Goal: Task Accomplishment & Management: Manage account settings

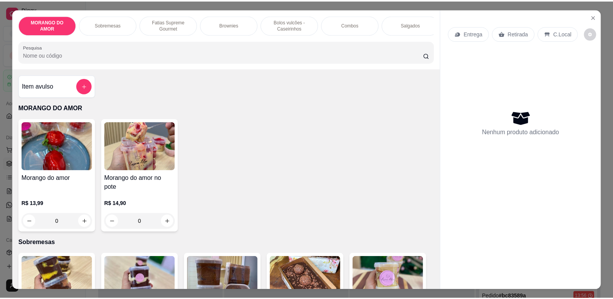
scroll to position [77, 0]
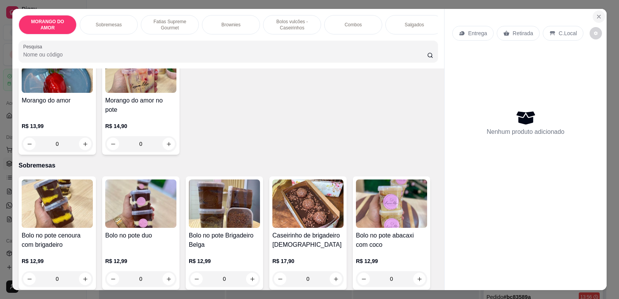
click at [599, 14] on icon "Close" at bounding box center [599, 17] width 6 height 6
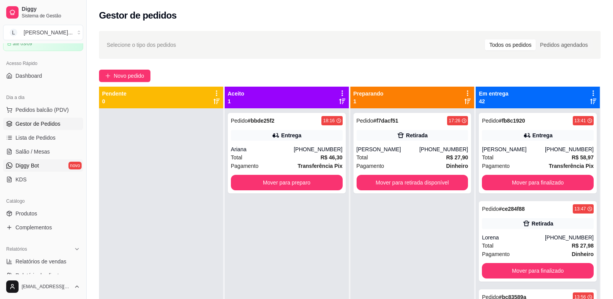
scroll to position [155, 0]
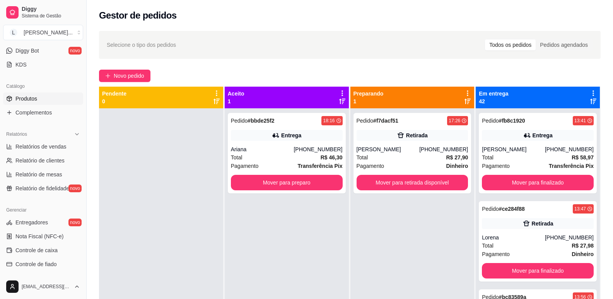
click at [38, 98] on link "Produtos" at bounding box center [43, 98] width 80 height 12
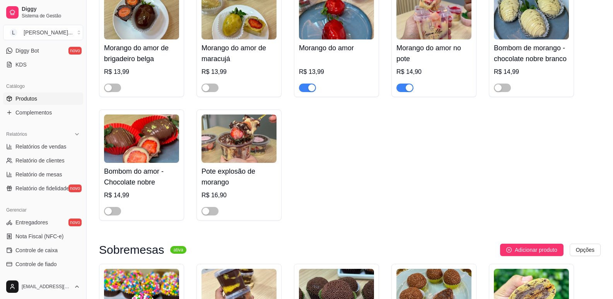
scroll to position [116, 0]
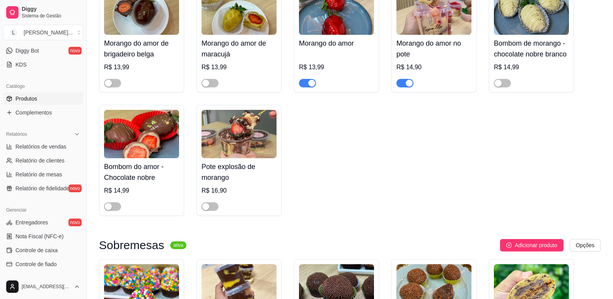
click at [311, 83] on div "button" at bounding box center [311, 83] width 7 height 7
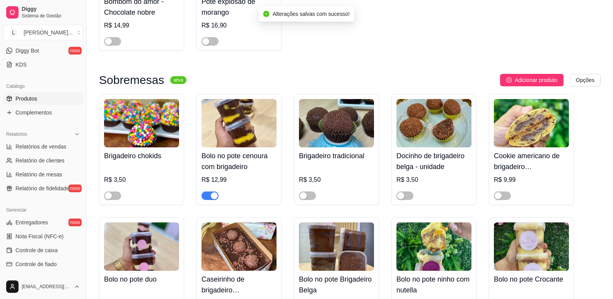
scroll to position [310, 0]
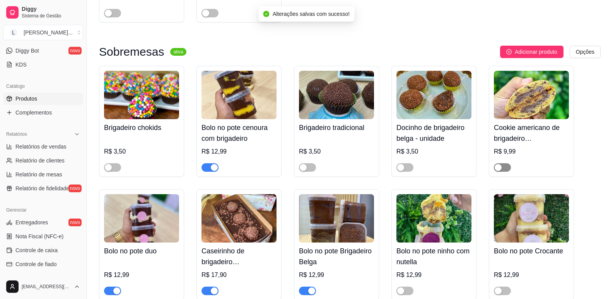
click at [505, 168] on span "button" at bounding box center [502, 167] width 17 height 9
click at [405, 170] on span "button" at bounding box center [405, 167] width 17 height 9
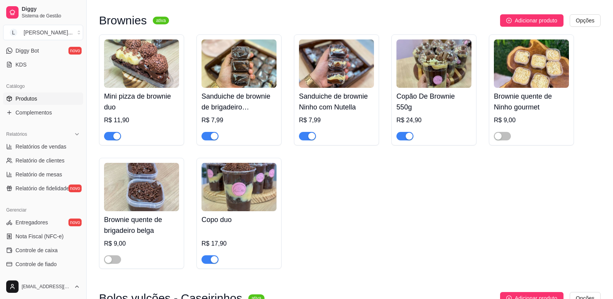
scroll to position [1161, 0]
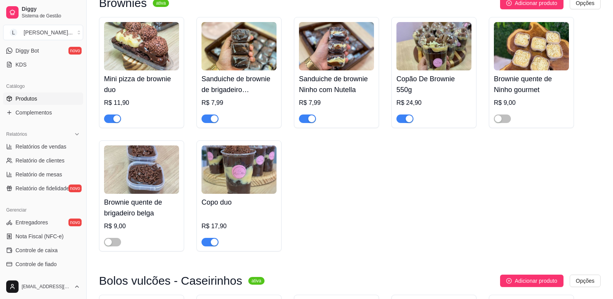
click at [209, 246] on span "button" at bounding box center [210, 242] width 17 height 9
click at [118, 122] on div "button" at bounding box center [116, 118] width 7 height 7
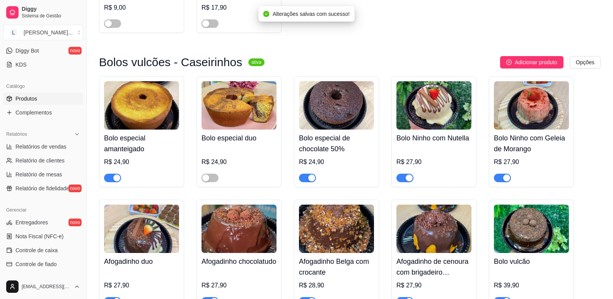
scroll to position [1393, 0]
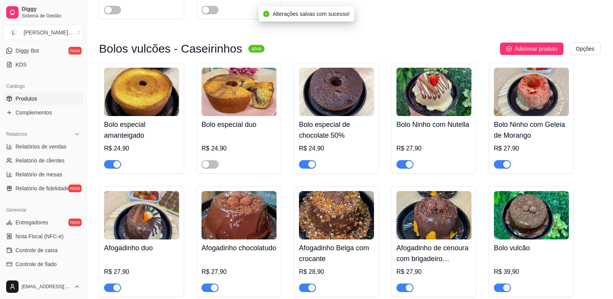
click at [119, 168] on div "button" at bounding box center [116, 164] width 7 height 7
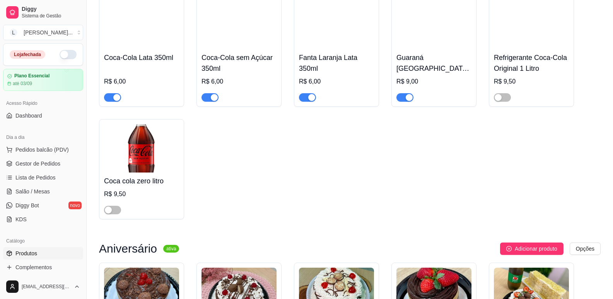
scroll to position [2206, 0]
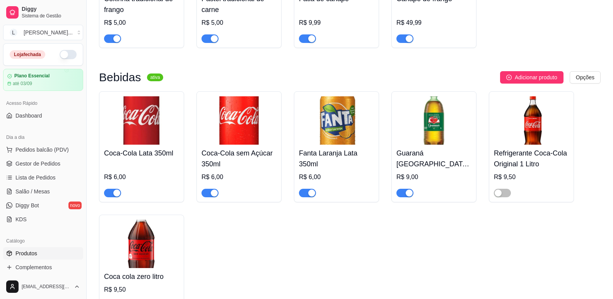
click at [68, 52] on button "button" at bounding box center [68, 54] width 17 height 9
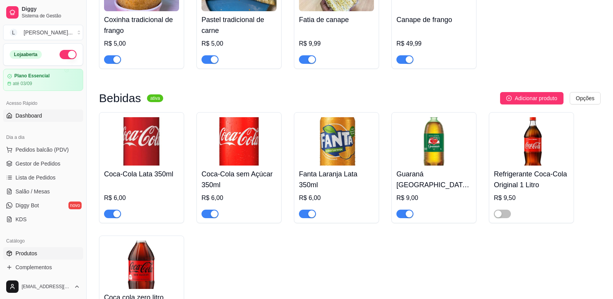
scroll to position [2167, 0]
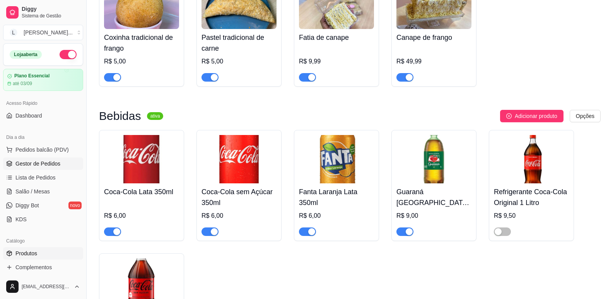
click at [46, 163] on span "Gestor de Pedidos" at bounding box center [37, 164] width 45 height 8
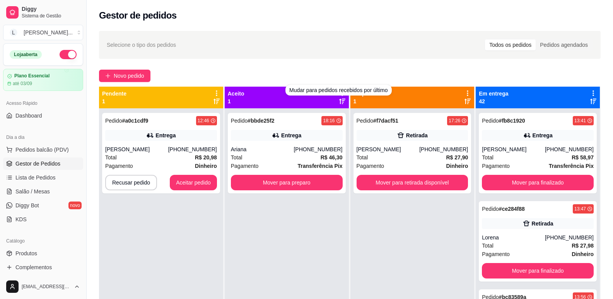
click at [340, 92] on div "Mudar para pedidos recebidos por último" at bounding box center [339, 90] width 106 height 11
click at [179, 163] on div "Pagamento Dinheiro" at bounding box center [161, 166] width 112 height 9
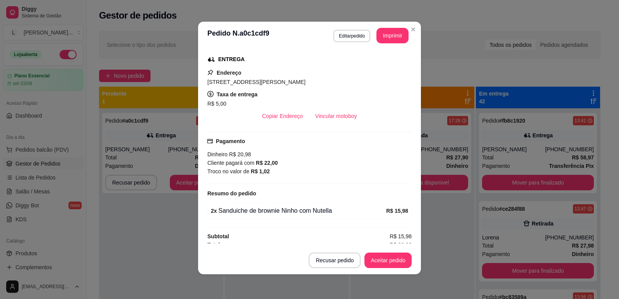
scroll to position [127, 0]
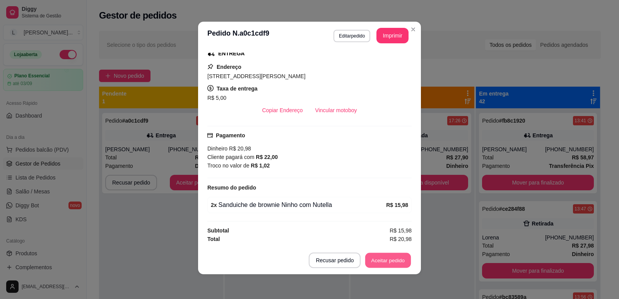
click at [375, 257] on button "Aceitar pedido" at bounding box center [388, 260] width 46 height 15
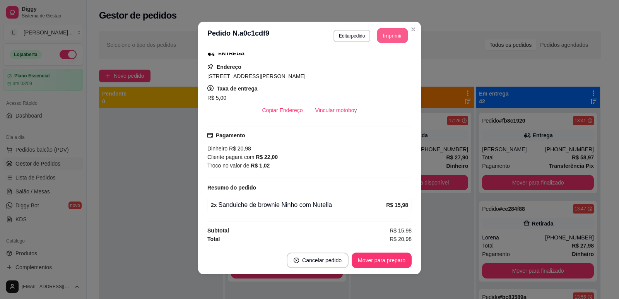
click at [390, 38] on button "Imprimir" at bounding box center [392, 35] width 31 height 15
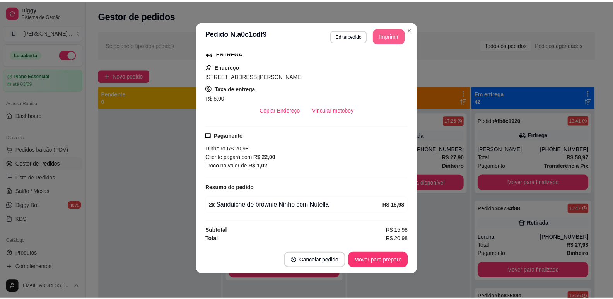
scroll to position [0, 0]
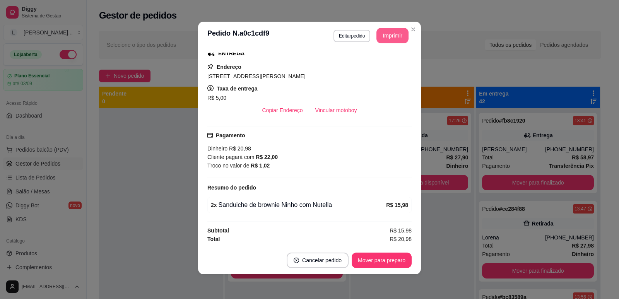
click at [382, 259] on button "Mover para preparo" at bounding box center [382, 260] width 60 height 15
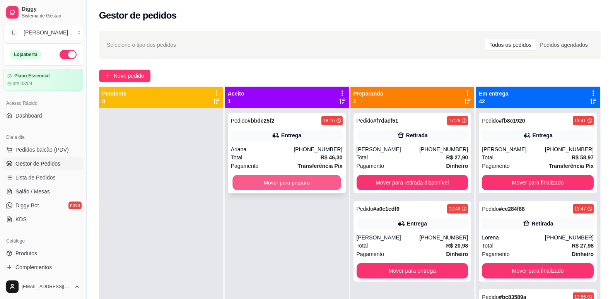
click at [315, 181] on button "Mover para preparo" at bounding box center [287, 182] width 108 height 15
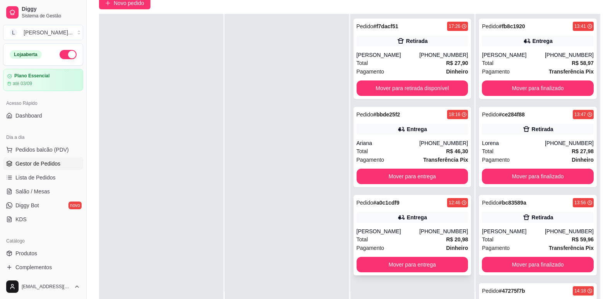
scroll to position [118, 0]
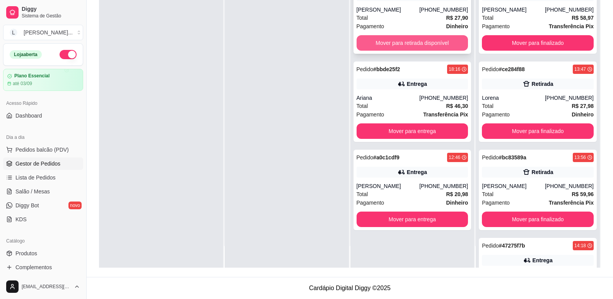
click at [407, 44] on button "Mover para retirada disponível" at bounding box center [413, 42] width 112 height 15
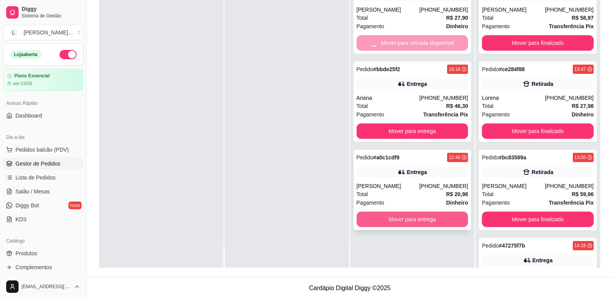
click at [408, 218] on div "Pedido # f7dacf51 17:26 Retirada [PERSON_NAME] [PHONE_NUMBER] Total R$ 27,90 Pa…" at bounding box center [413, 118] width 124 height 299
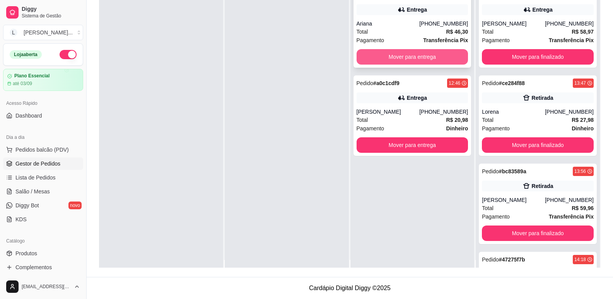
scroll to position [0, 0]
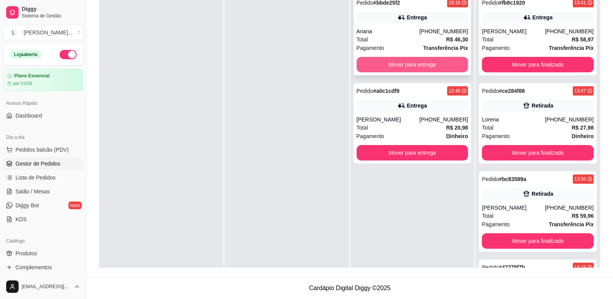
click at [392, 65] on button "Mover para entrega" at bounding box center [413, 64] width 112 height 15
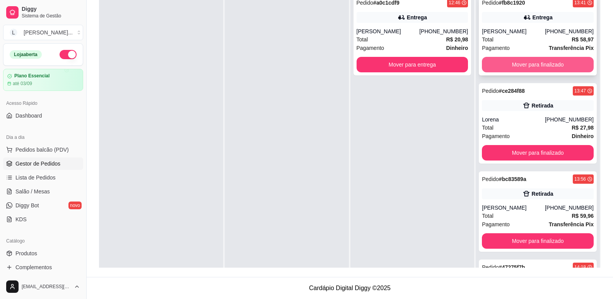
click at [524, 63] on button "Mover para finalizado" at bounding box center [538, 64] width 112 height 15
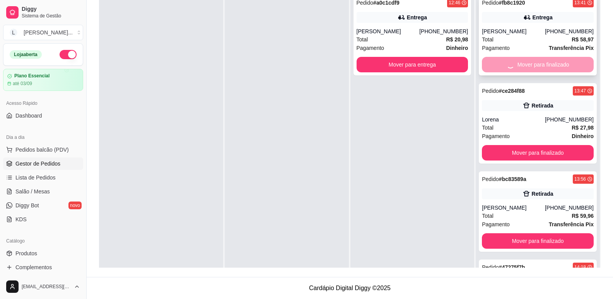
click at [524, 63] on div "Mover para finalizado" at bounding box center [538, 64] width 112 height 15
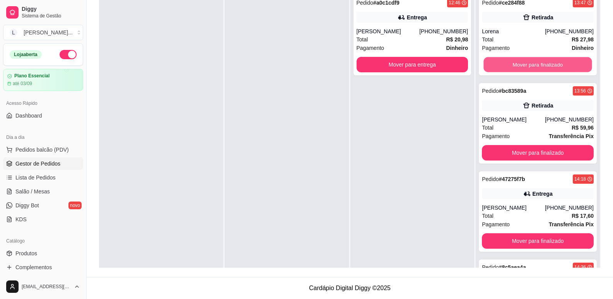
click at [524, 63] on button "Mover para finalizado" at bounding box center [538, 64] width 108 height 15
click at [524, 63] on button "Mover para finalizado" at bounding box center [538, 64] width 112 height 15
click at [524, 145] on button "Mover para finalizado" at bounding box center [538, 152] width 112 height 15
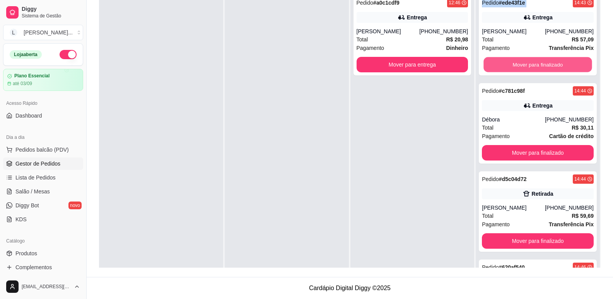
click at [524, 63] on button "Mover para finalizado" at bounding box center [538, 64] width 108 height 15
click at [524, 63] on button "Mover para finalizado" at bounding box center [538, 64] width 112 height 15
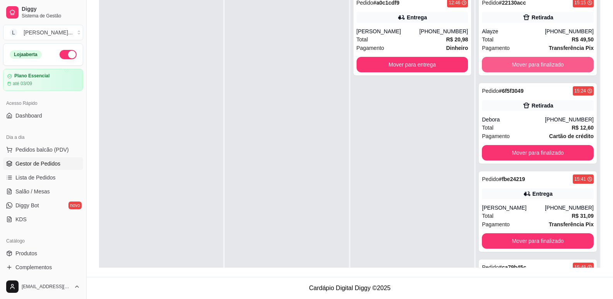
click at [524, 63] on button "Mover para finalizado" at bounding box center [538, 64] width 112 height 15
click at [524, 63] on button "Mover para finalizado" at bounding box center [538, 64] width 108 height 15
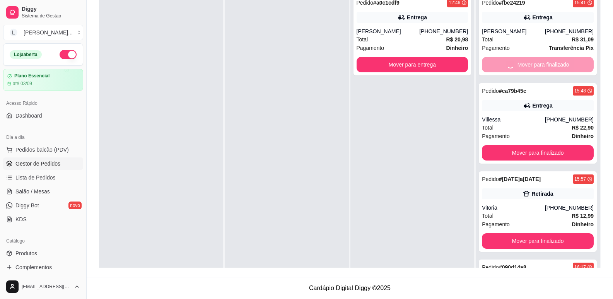
click at [524, 145] on button "Mover para finalizado" at bounding box center [538, 152] width 112 height 15
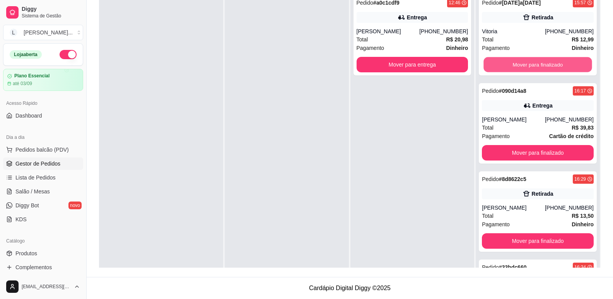
click at [524, 63] on button "Mover para finalizado" at bounding box center [538, 64] width 108 height 15
click at [524, 83] on div "Pedido # 090d14a8 16:17 Entrega [PERSON_NAME] [PHONE_NUMBER] Total R$ 39,83 Pag…" at bounding box center [538, 123] width 118 height 80
click at [529, 72] on button "Mover para finalizado" at bounding box center [538, 64] width 112 height 15
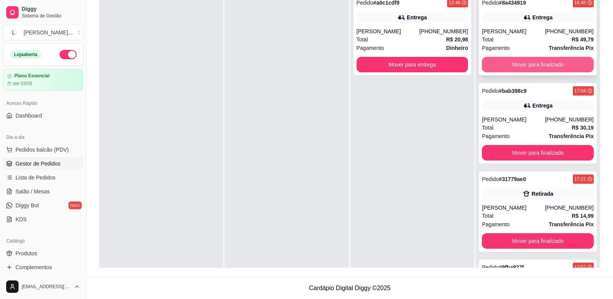
click at [528, 65] on button "Mover para finalizado" at bounding box center [538, 64] width 112 height 15
click at [528, 65] on button "Mover para finalizado" at bounding box center [538, 64] width 108 height 15
click at [528, 65] on button "Mover para finalizado" at bounding box center [538, 64] width 112 height 15
click at [528, 65] on button "Mover para finalizado" at bounding box center [538, 64] width 108 height 15
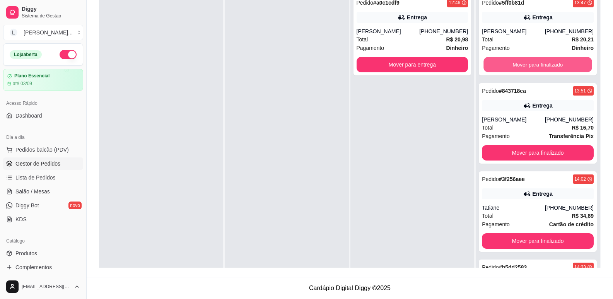
click at [528, 65] on button "Mover para finalizado" at bounding box center [538, 64] width 108 height 15
click at [528, 145] on button "Mover para finalizado" at bounding box center [538, 152] width 112 height 15
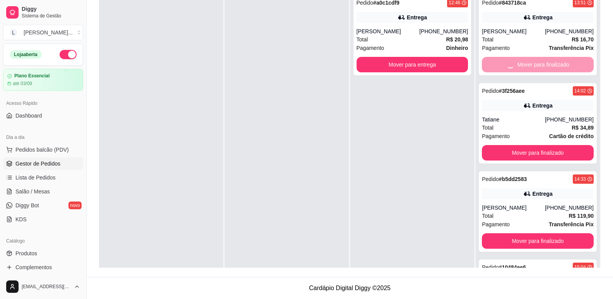
click at [528, 145] on button "Mover para finalizado" at bounding box center [538, 152] width 112 height 15
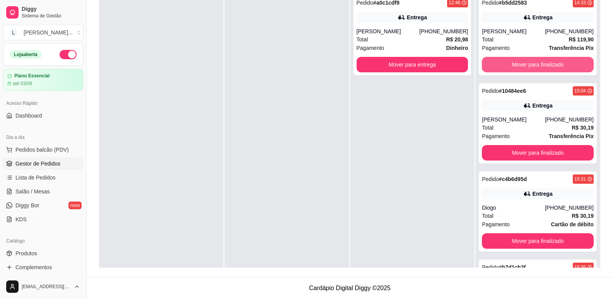
click at [528, 65] on button "Mover para finalizado" at bounding box center [538, 64] width 112 height 15
click at [528, 65] on button "Mover para finalizado" at bounding box center [538, 64] width 108 height 15
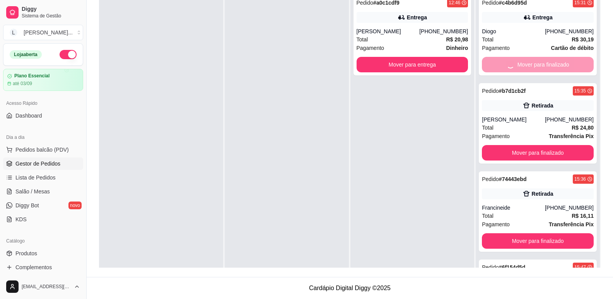
click at [528, 145] on button "Mover para finalizado" at bounding box center [538, 152] width 112 height 15
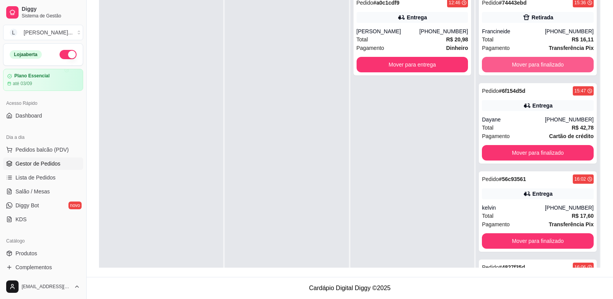
click at [528, 65] on button "Mover para finalizado" at bounding box center [538, 64] width 112 height 15
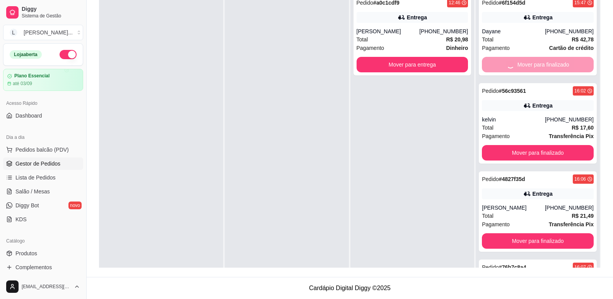
click at [528, 145] on button "Mover para finalizado" at bounding box center [538, 152] width 112 height 15
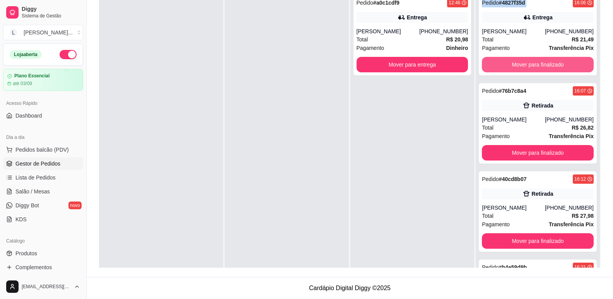
click at [528, 65] on button "Mover para finalizado" at bounding box center [538, 64] width 112 height 15
click at [528, 65] on button "Mover para finalizado" at bounding box center [538, 64] width 108 height 15
click at [528, 65] on button "Mover para finalizado" at bounding box center [538, 64] width 112 height 15
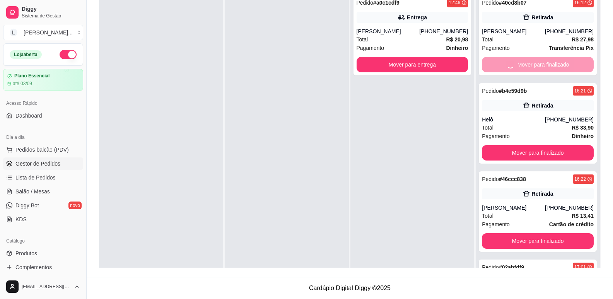
click at [528, 145] on button "Mover para finalizado" at bounding box center [538, 152] width 112 height 15
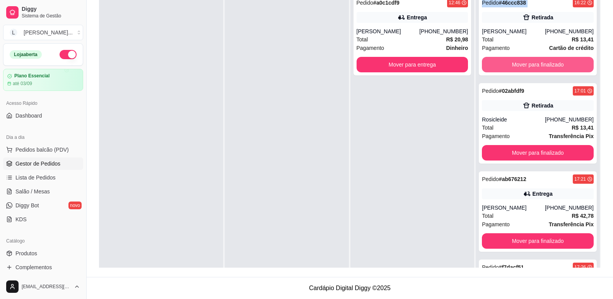
click at [528, 65] on button "Mover para finalizado" at bounding box center [538, 64] width 112 height 15
click at [522, 66] on button "Mover para finalizado" at bounding box center [538, 64] width 112 height 15
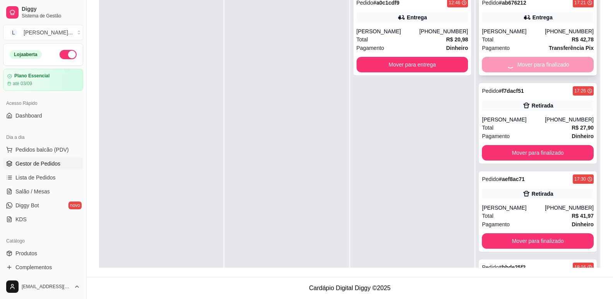
click at [522, 62] on div "Mover para finalizado" at bounding box center [538, 64] width 112 height 15
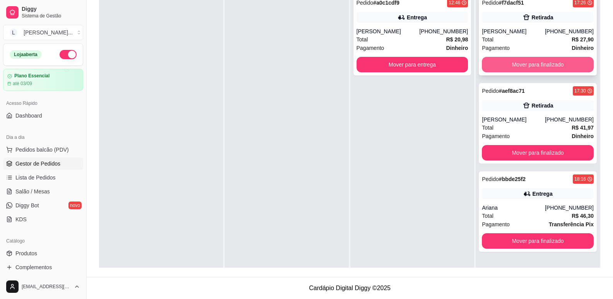
click at [518, 62] on button "Mover para finalizado" at bounding box center [538, 64] width 112 height 15
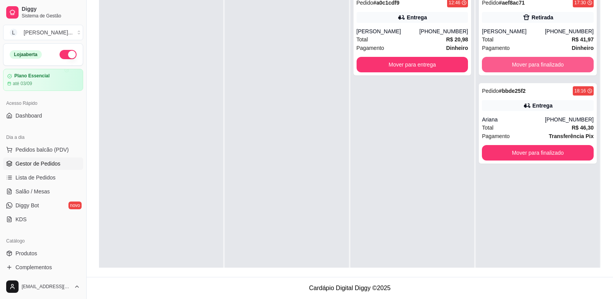
click at [518, 62] on button "Mover para finalizado" at bounding box center [538, 64] width 112 height 15
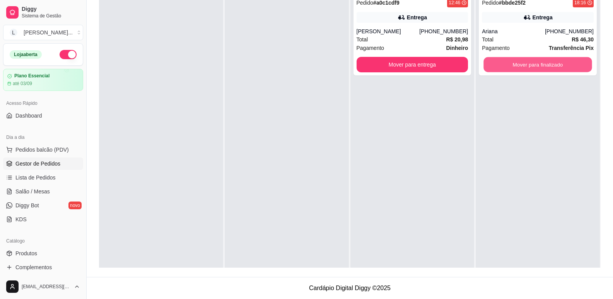
click at [518, 62] on button "Mover para finalizado" at bounding box center [538, 64] width 108 height 15
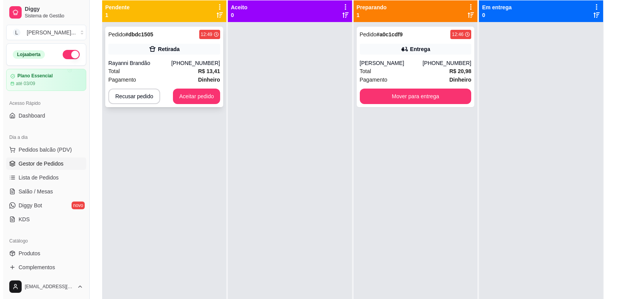
scroll to position [41, 0]
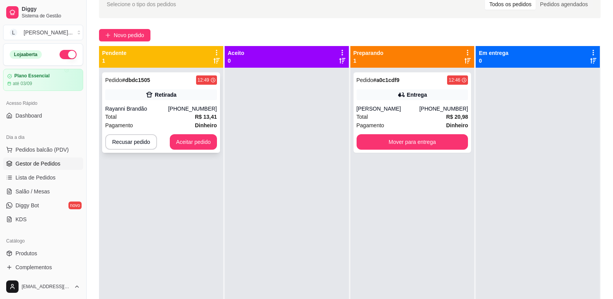
click at [163, 124] on div "Pagamento Dinheiro" at bounding box center [161, 125] width 112 height 9
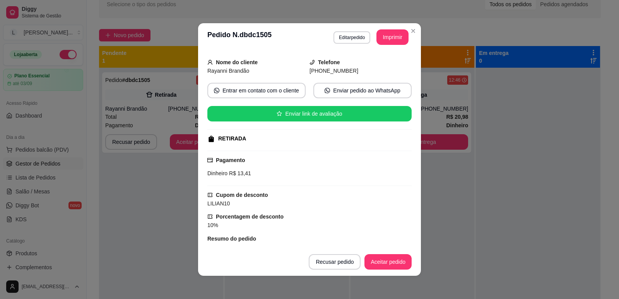
scroll to position [101, 0]
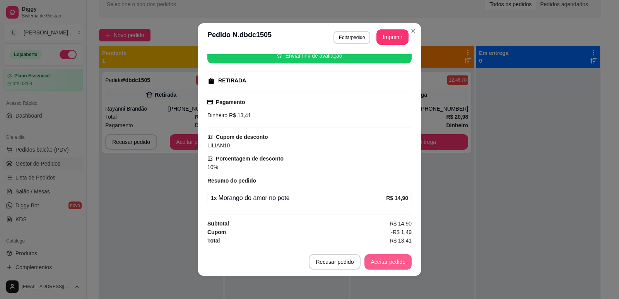
click at [385, 261] on button "Aceitar pedido" at bounding box center [388, 261] width 47 height 15
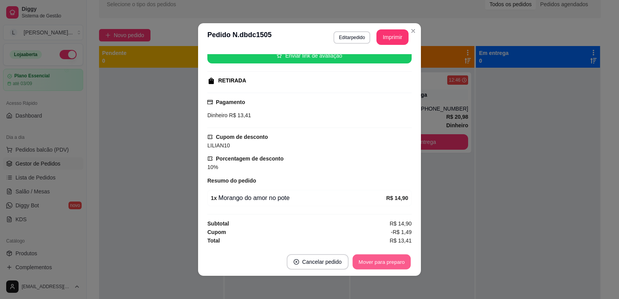
click at [381, 260] on button "Mover para preparo" at bounding box center [382, 262] width 58 height 15
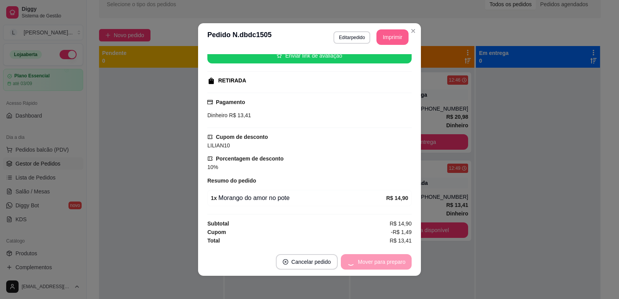
click at [388, 34] on button "Imprimir" at bounding box center [393, 36] width 32 height 15
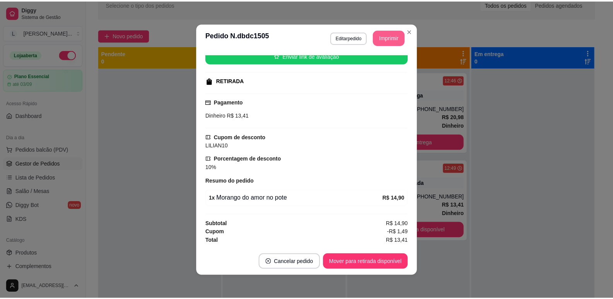
scroll to position [0, 0]
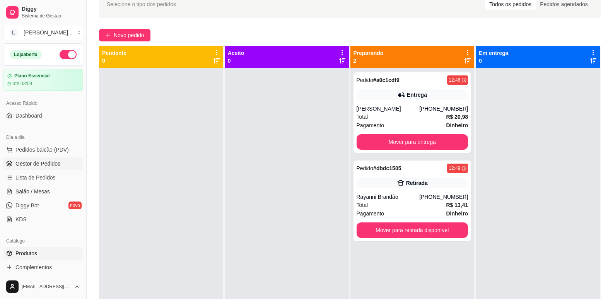
click at [40, 253] on link "Produtos" at bounding box center [43, 253] width 80 height 12
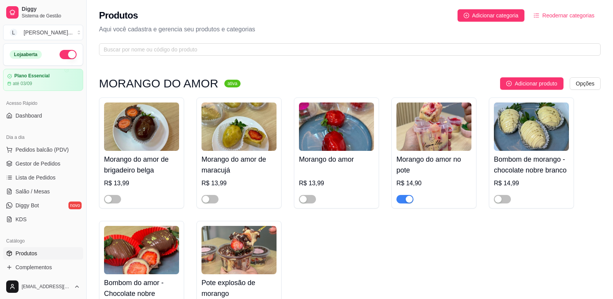
click at [407, 199] on div "button" at bounding box center [409, 199] width 7 height 7
click at [30, 166] on span "Gestor de Pedidos" at bounding box center [37, 164] width 45 height 8
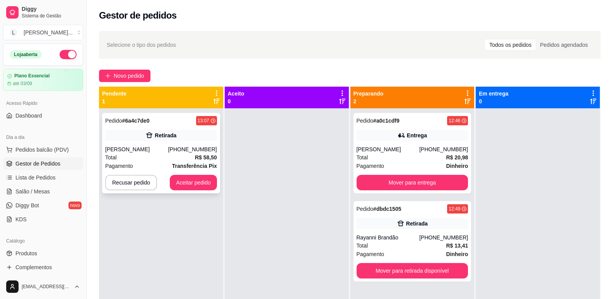
click at [135, 165] on div "Pagamento Transferência Pix" at bounding box center [161, 166] width 112 height 9
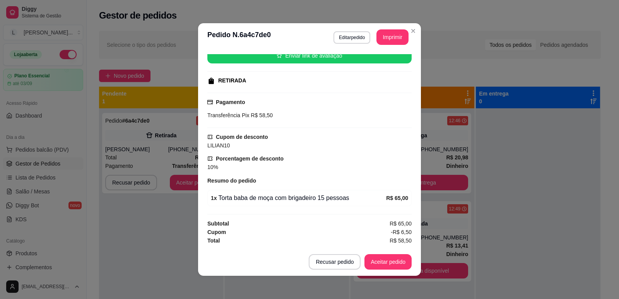
scroll to position [2, 0]
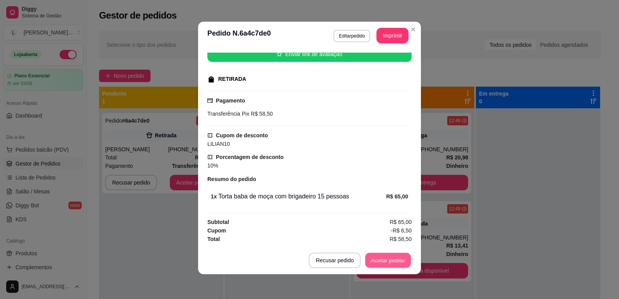
click at [382, 257] on button "Aceitar pedido" at bounding box center [388, 260] width 46 height 15
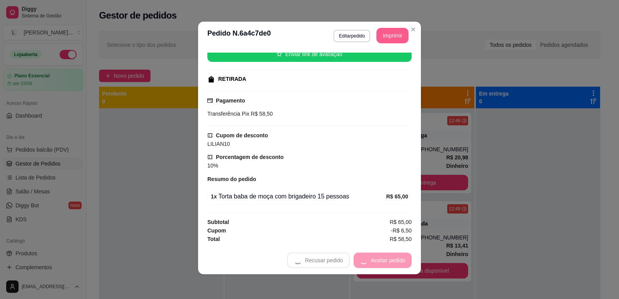
click at [392, 35] on button "Imprimir" at bounding box center [393, 35] width 32 height 15
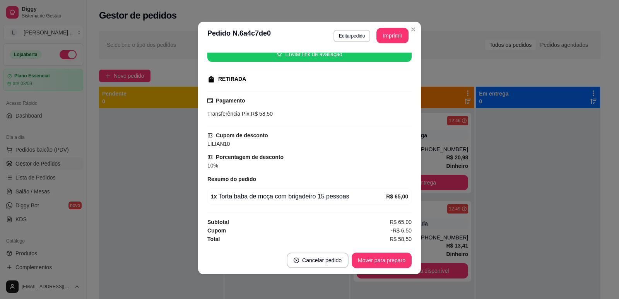
click at [383, 259] on button "Mover para preparo" at bounding box center [382, 260] width 60 height 15
drag, startPoint x: 206, startPoint y: 171, endPoint x: 128, endPoint y: 163, distance: 78.2
click at [207, 171] on div "feito há 2 minutos Horário do pedido [DATE] 13:07 Status do pedido PREPARANDO N…" at bounding box center [309, 148] width 204 height 191
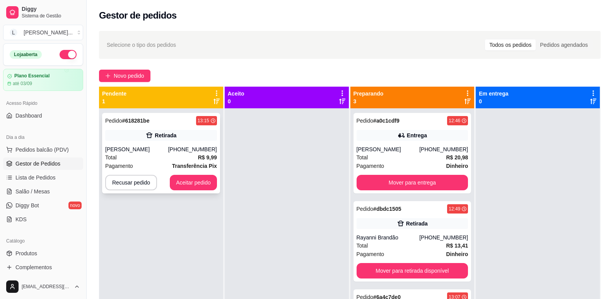
click at [152, 142] on div "Pedido # 618281be 13:15 Retirada [PERSON_NAME] [PHONE_NUMBER] Total R$ 9,99 Pag…" at bounding box center [161, 153] width 118 height 80
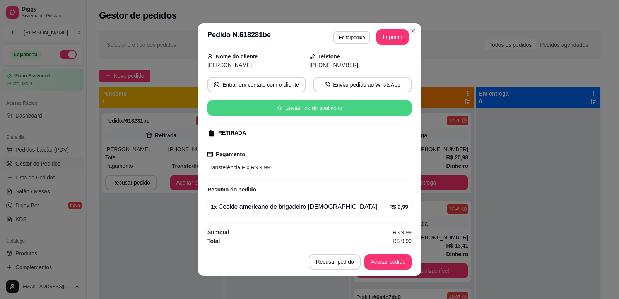
scroll to position [50, 0]
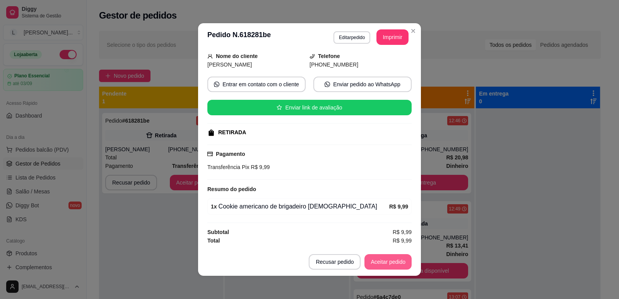
click at [371, 257] on button "Aceitar pedido" at bounding box center [388, 261] width 47 height 15
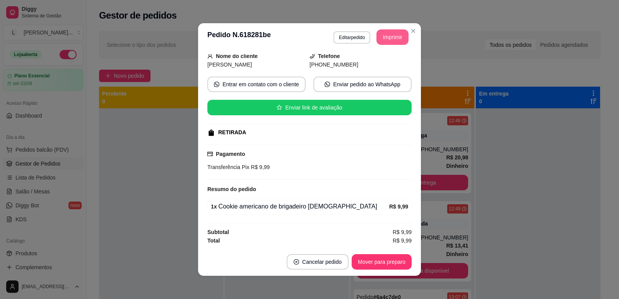
click at [377, 36] on button "Imprimir" at bounding box center [393, 36] width 32 height 15
click at [385, 262] on button "Mover para preparo" at bounding box center [382, 262] width 58 height 15
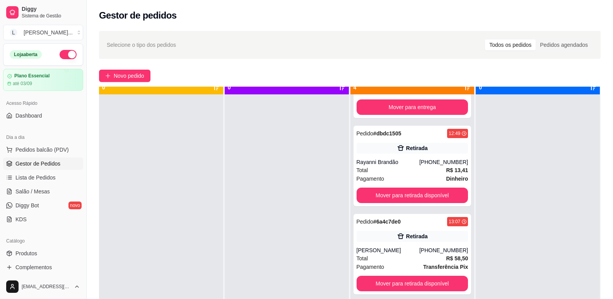
scroll to position [22, 0]
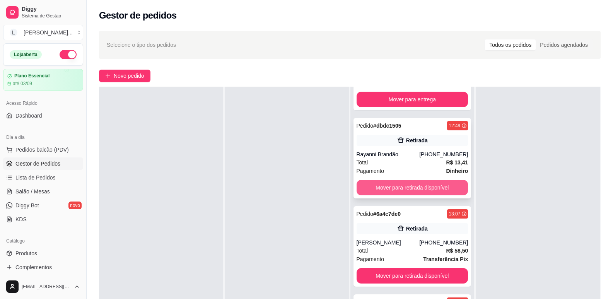
click at [407, 187] on button "Mover para retirada disponível" at bounding box center [413, 187] width 112 height 15
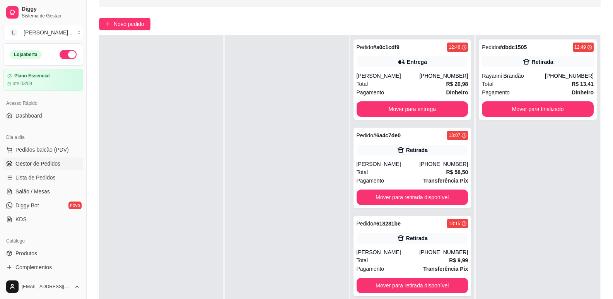
scroll to position [116, 0]
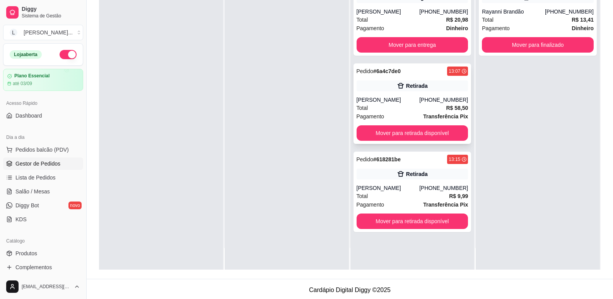
click at [405, 110] on div "Total R$ 58,50" at bounding box center [413, 108] width 112 height 9
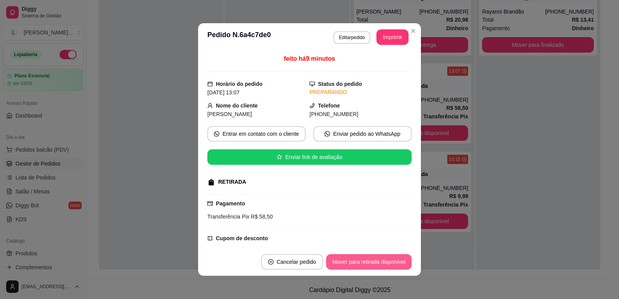
click at [354, 263] on button "Mover para retirada disponível" at bounding box center [369, 261] width 86 height 15
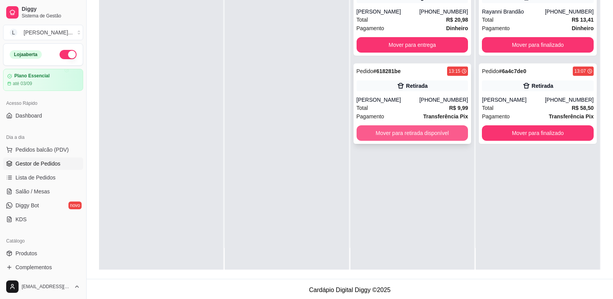
click at [407, 132] on button "Mover para retirada disponível" at bounding box center [413, 132] width 112 height 15
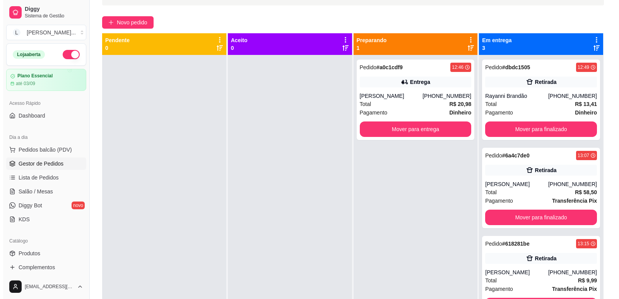
scroll to position [0, 0]
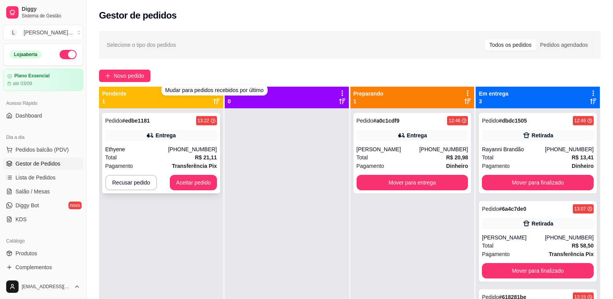
click at [186, 153] on div "[PHONE_NUMBER]" at bounding box center [192, 149] width 49 height 8
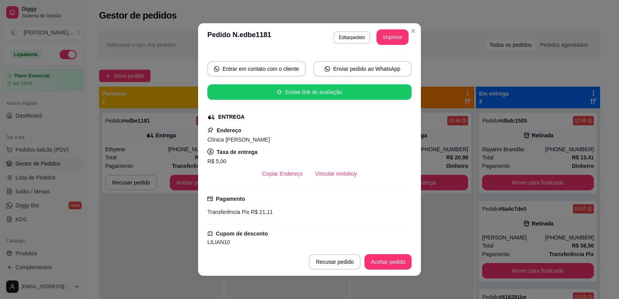
scroll to position [162, 0]
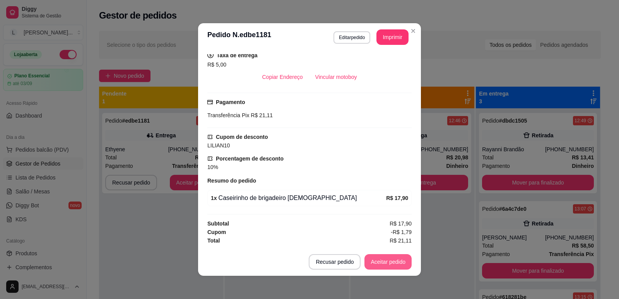
click at [394, 260] on button "Aceitar pedido" at bounding box center [388, 261] width 47 height 15
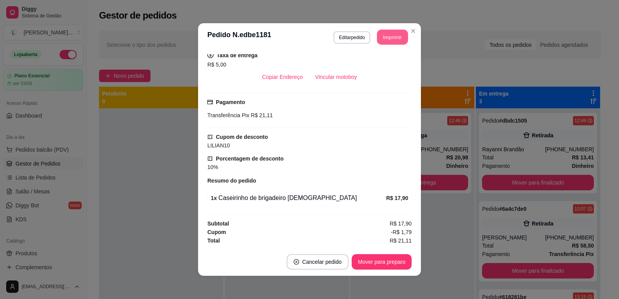
click at [385, 31] on button "Imprimir" at bounding box center [392, 37] width 31 height 15
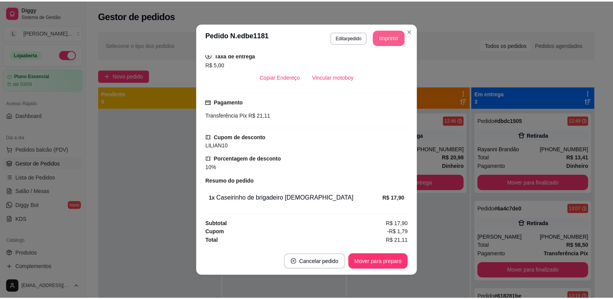
scroll to position [0, 0]
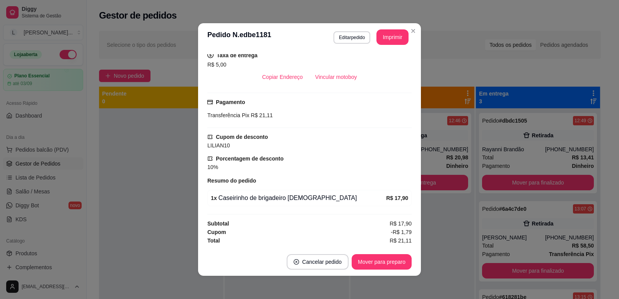
click at [378, 261] on button "Mover para preparo" at bounding box center [382, 261] width 60 height 15
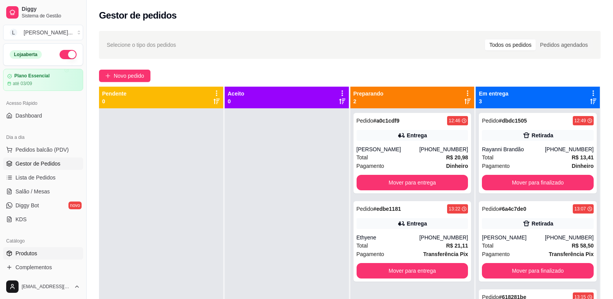
click at [30, 252] on span "Produtos" at bounding box center [26, 254] width 22 height 8
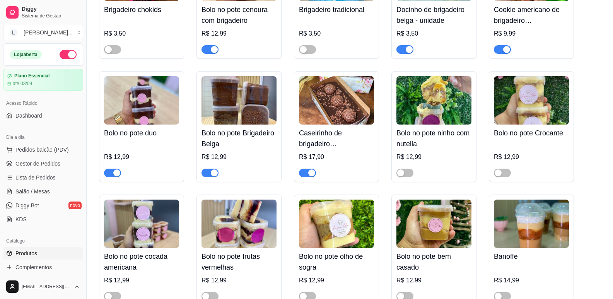
scroll to position [464, 0]
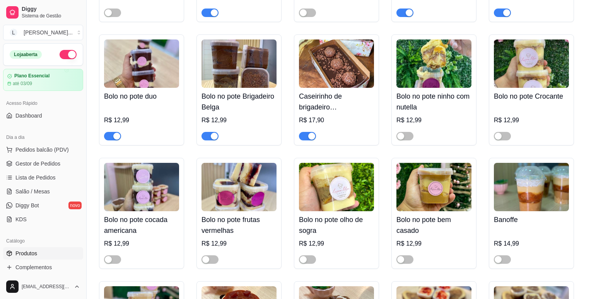
click at [313, 135] on div "button" at bounding box center [311, 136] width 7 height 7
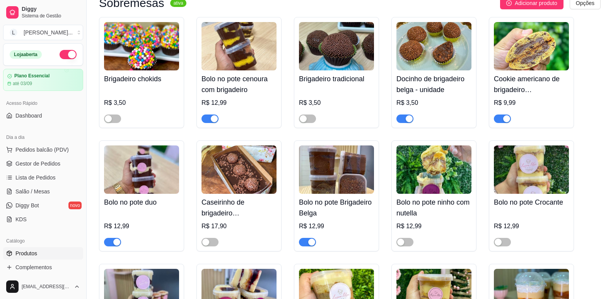
scroll to position [348, 0]
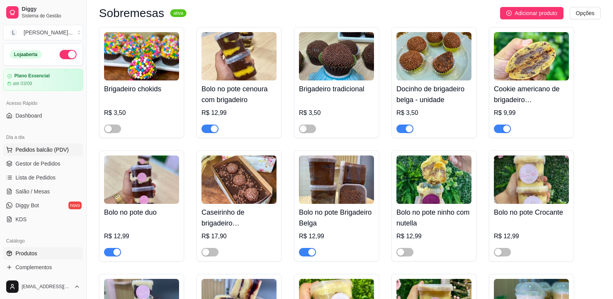
click at [45, 153] on span "Pedidos balcão (PDV)" at bounding box center [41, 150] width 53 height 8
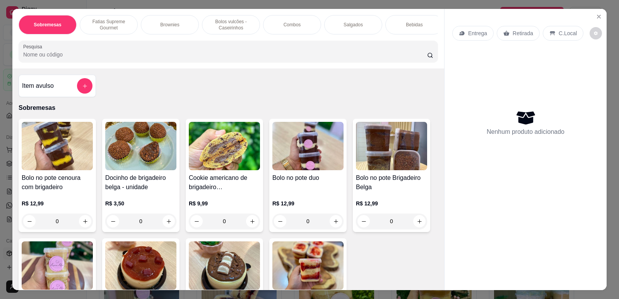
click at [159, 0] on div "Sobremesas Fatias Supreme Gourmet Brownies Bolos vulcões - Caseirinhos Combos S…" at bounding box center [309, 149] width 619 height 299
click at [599, 13] on button "Close" at bounding box center [599, 16] width 12 height 12
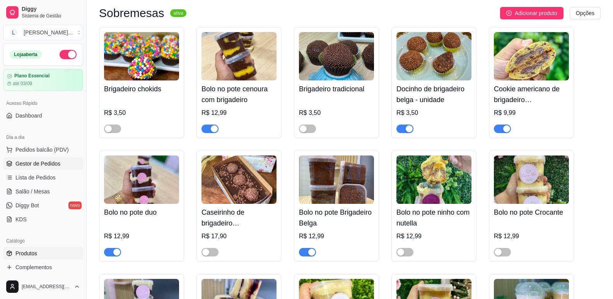
click at [41, 165] on span "Gestor de Pedidos" at bounding box center [37, 164] width 45 height 8
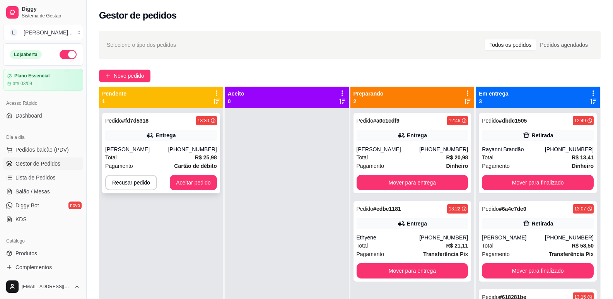
click at [165, 143] on div "Pedido # fd7d5318 13:30 Entrega [PERSON_NAME] [PHONE_NUMBER] Total R$ 25,98 Pag…" at bounding box center [161, 153] width 118 height 80
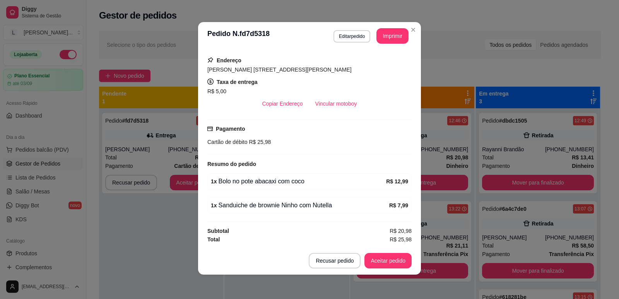
scroll to position [2, 0]
click at [370, 258] on button "Aceitar pedido" at bounding box center [388, 260] width 47 height 15
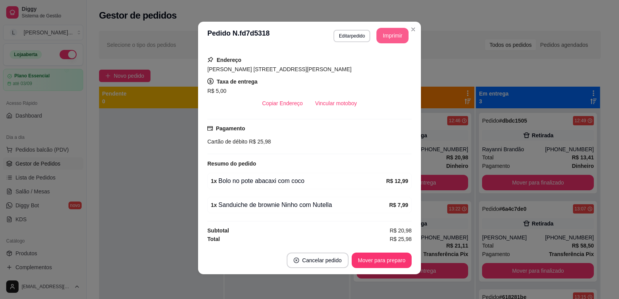
click at [399, 35] on button "Imprimir" at bounding box center [393, 35] width 32 height 15
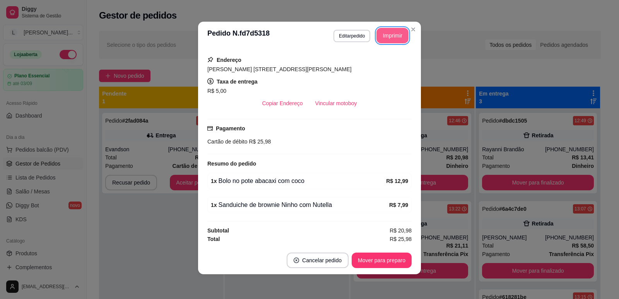
scroll to position [0, 0]
click at [369, 256] on button "Mover para preparo" at bounding box center [382, 260] width 60 height 15
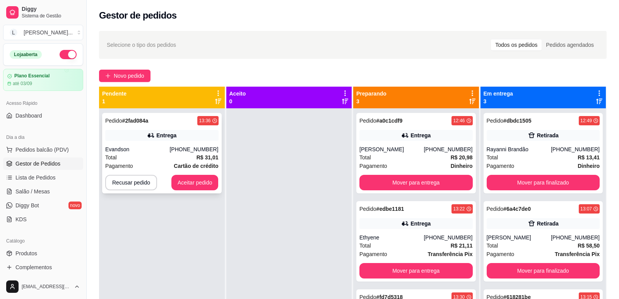
click at [169, 149] on div "Evandson" at bounding box center [137, 149] width 64 height 8
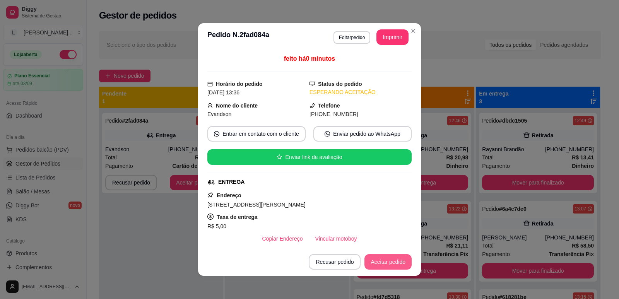
click at [391, 264] on button "Aceitar pedido" at bounding box center [388, 261] width 47 height 15
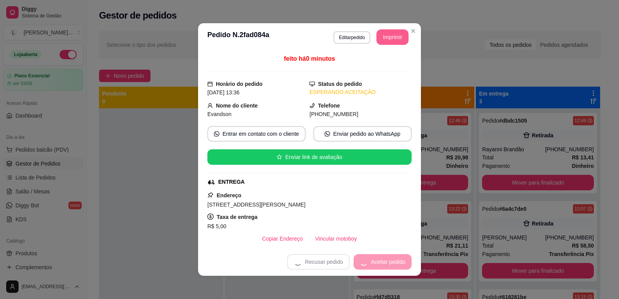
click at [386, 36] on button "Imprimir" at bounding box center [393, 36] width 32 height 15
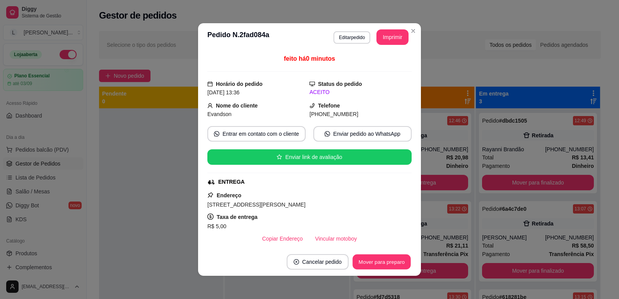
click at [395, 264] on button "Mover para preparo" at bounding box center [382, 262] width 58 height 15
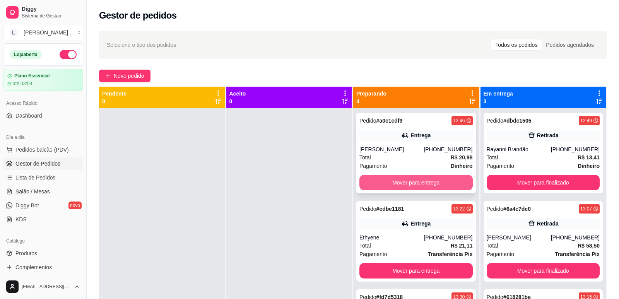
click at [395, 186] on button "Mover para entrega" at bounding box center [415, 182] width 113 height 15
click at [395, 183] on button "Mover para entrega" at bounding box center [415, 182] width 113 height 15
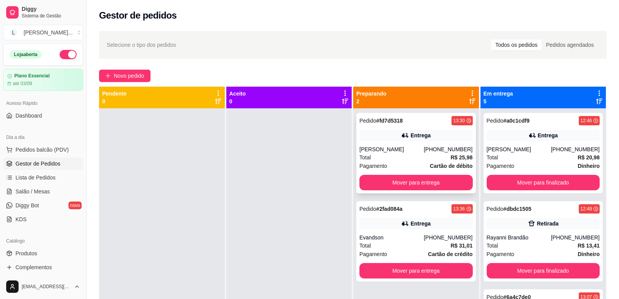
click at [404, 145] on div "[PERSON_NAME]" at bounding box center [391, 149] width 64 height 8
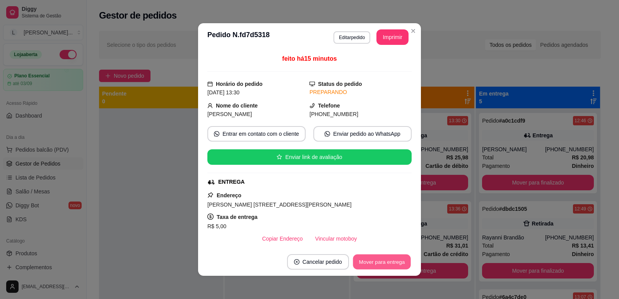
click at [367, 263] on button "Mover para entrega" at bounding box center [382, 262] width 58 height 15
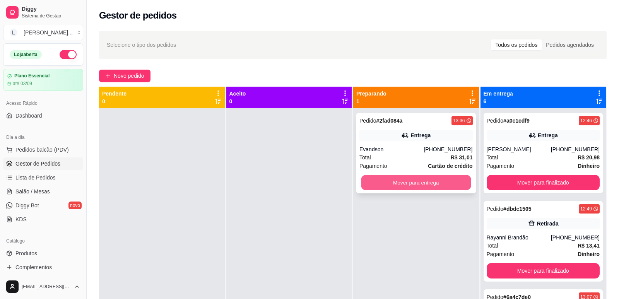
click at [411, 175] on button "Mover para entrega" at bounding box center [416, 182] width 110 height 15
